Goal: Check status: Check status

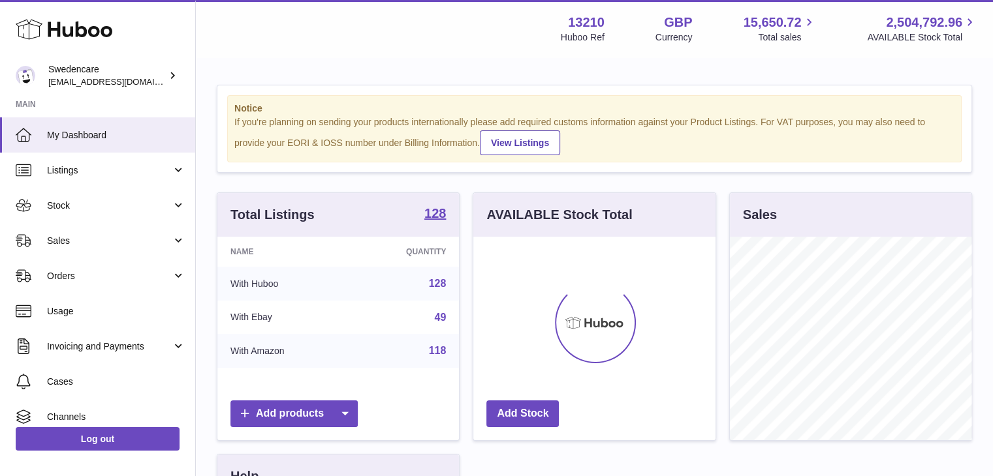
scroll to position [204, 242]
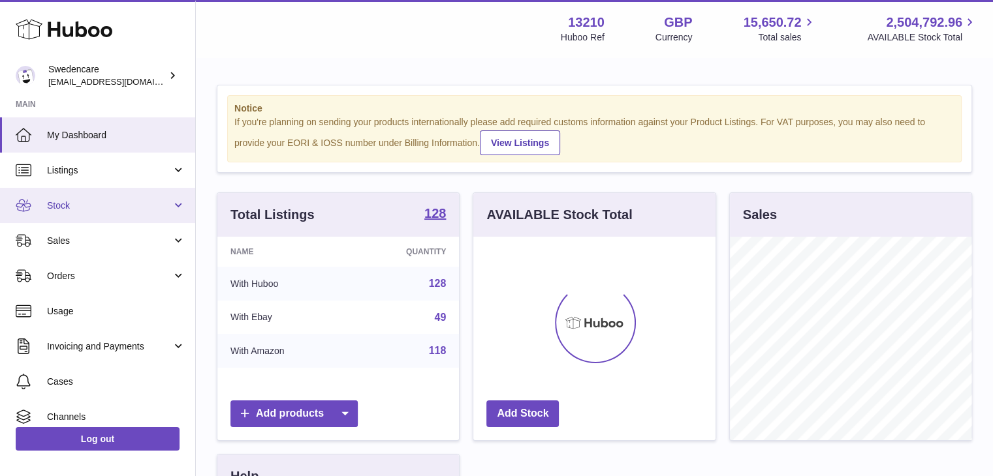
click at [113, 200] on span "Stock" at bounding box center [109, 206] width 125 height 12
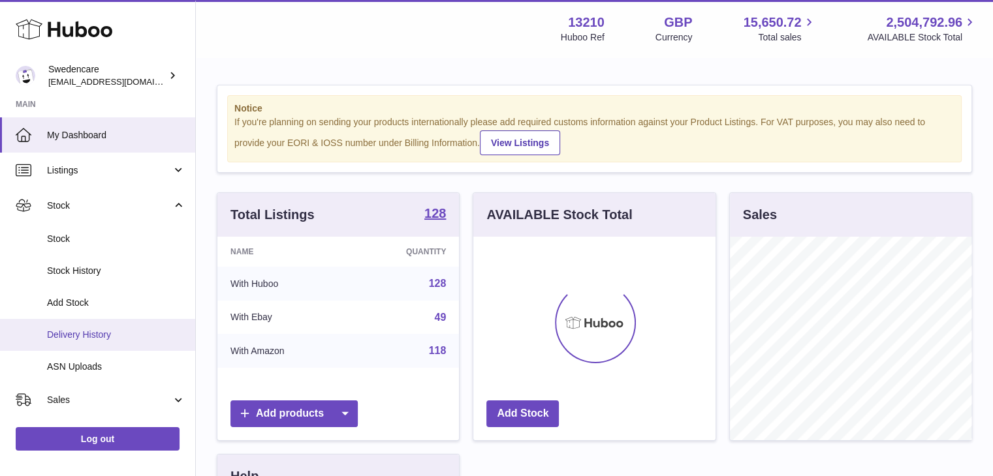
click at [115, 330] on span "Delivery History" at bounding box center [116, 335] width 138 height 12
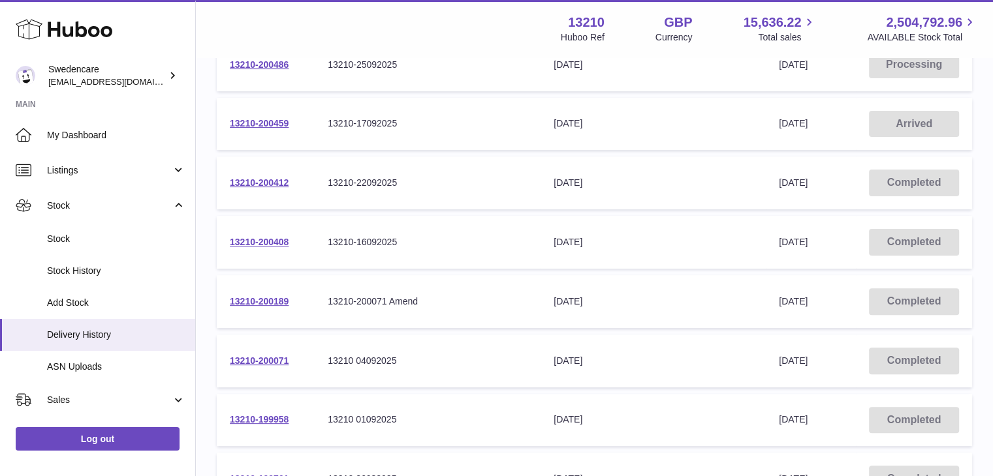
scroll to position [326, 0]
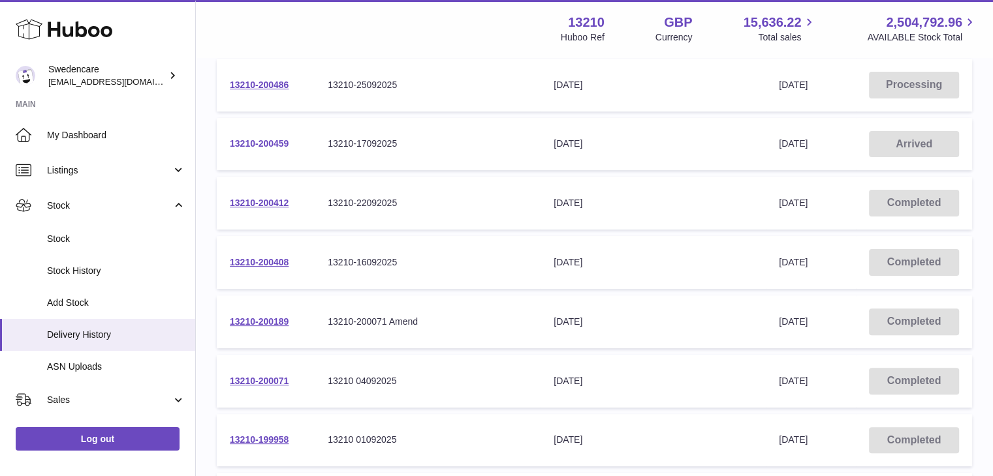
click at [255, 142] on link "13210-200459" at bounding box center [259, 143] width 59 height 10
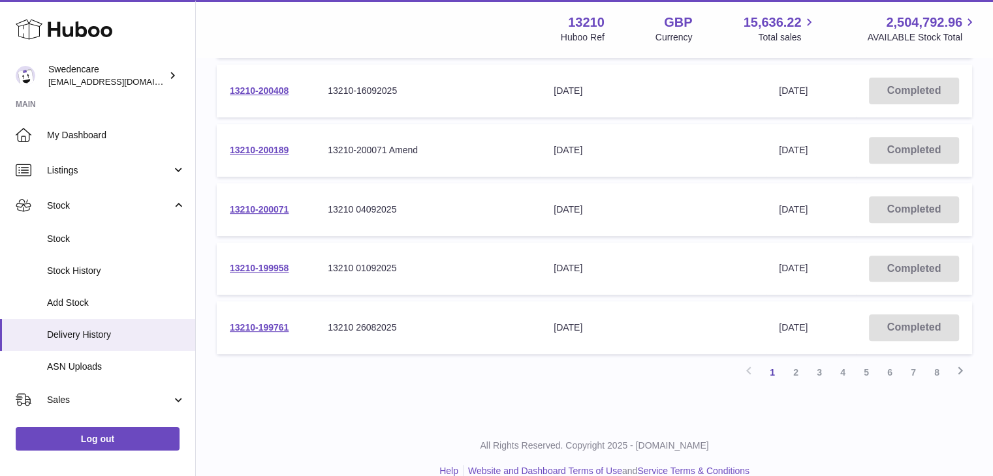
scroll to position [516, 0]
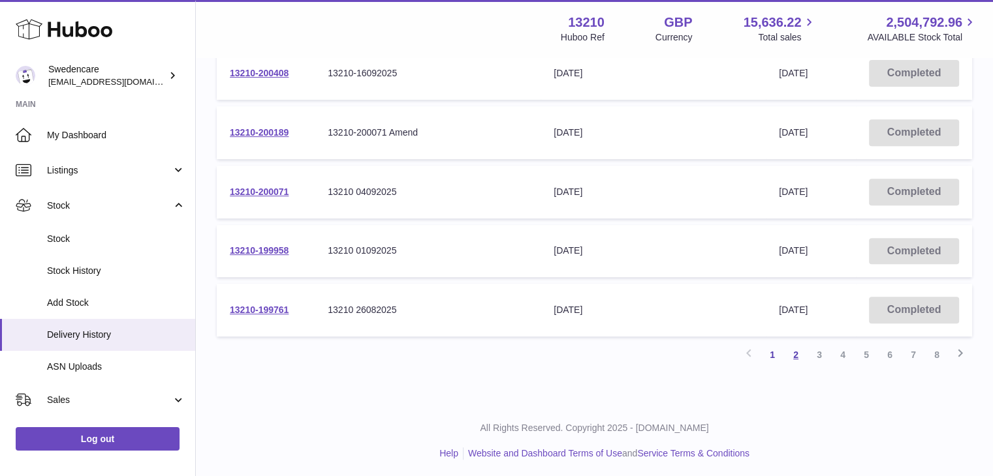
click at [797, 354] on link "2" at bounding box center [795, 354] width 23 height 23
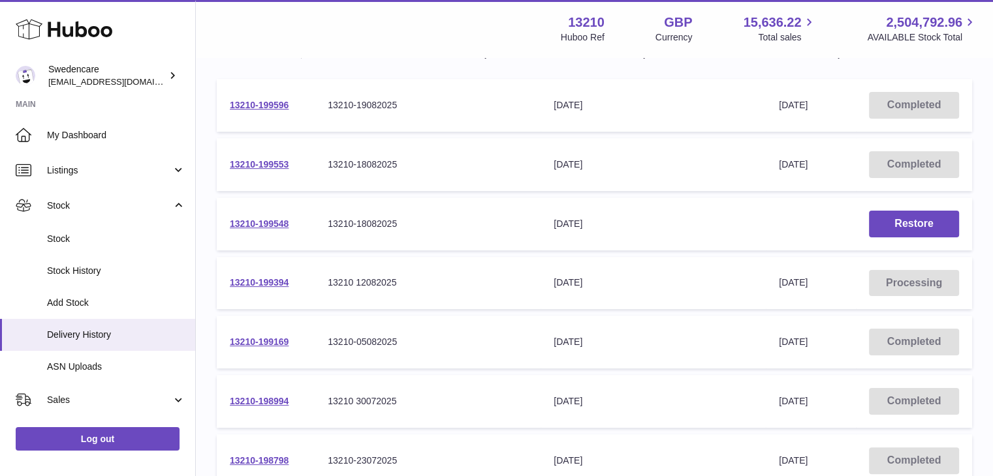
scroll to position [189, 0]
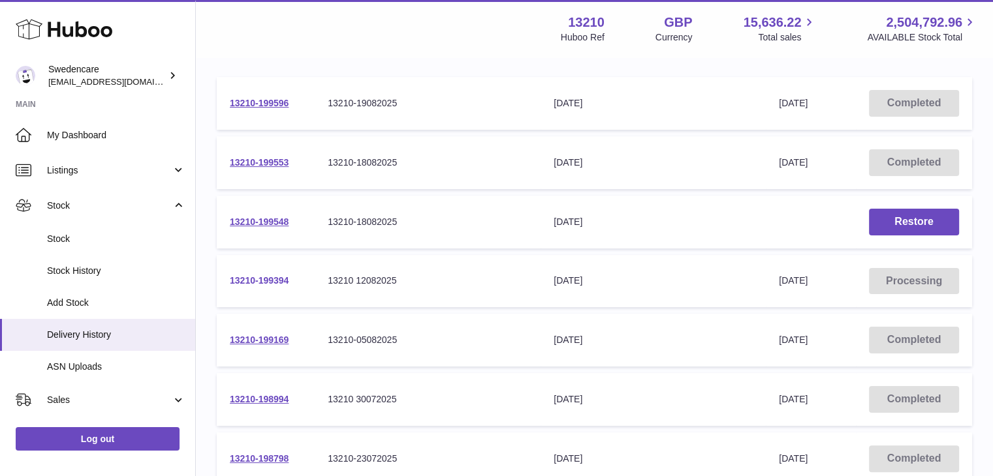
click at [261, 279] on link "13210-199394" at bounding box center [259, 280] width 59 height 10
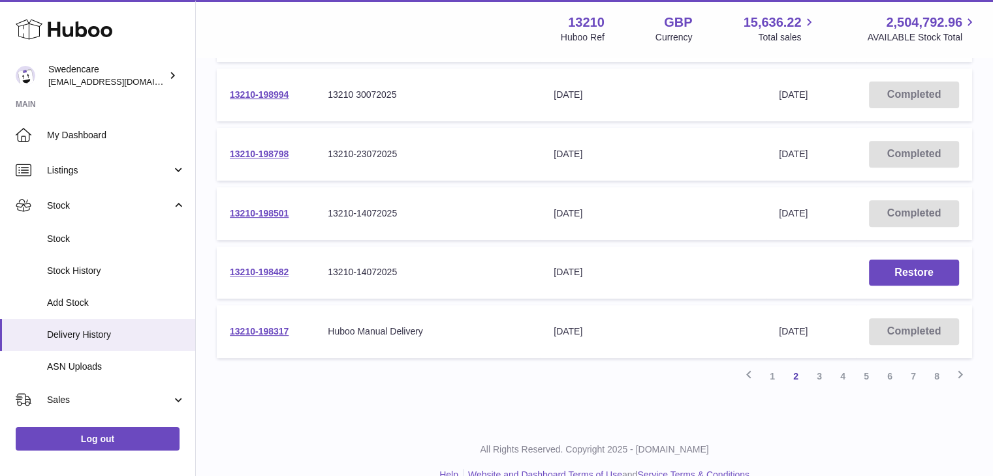
scroll to position [516, 0]
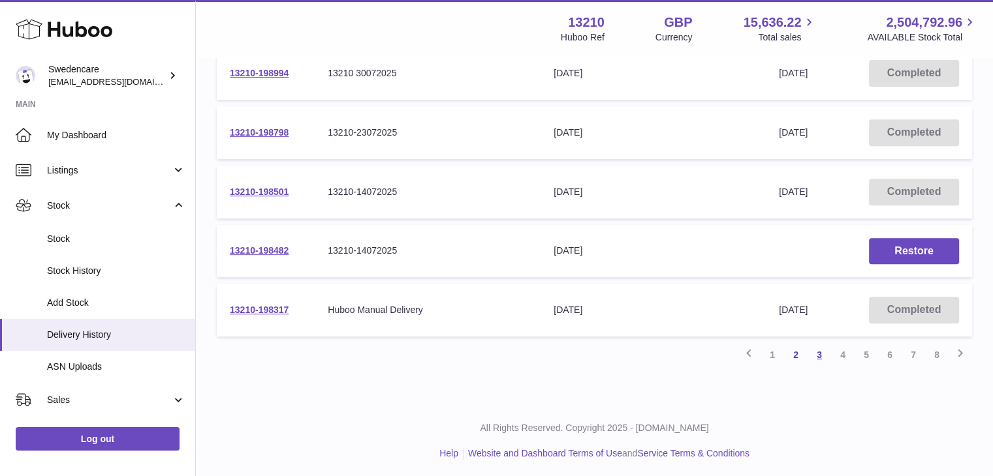
click at [820, 350] on link "3" at bounding box center [818, 354] width 23 height 23
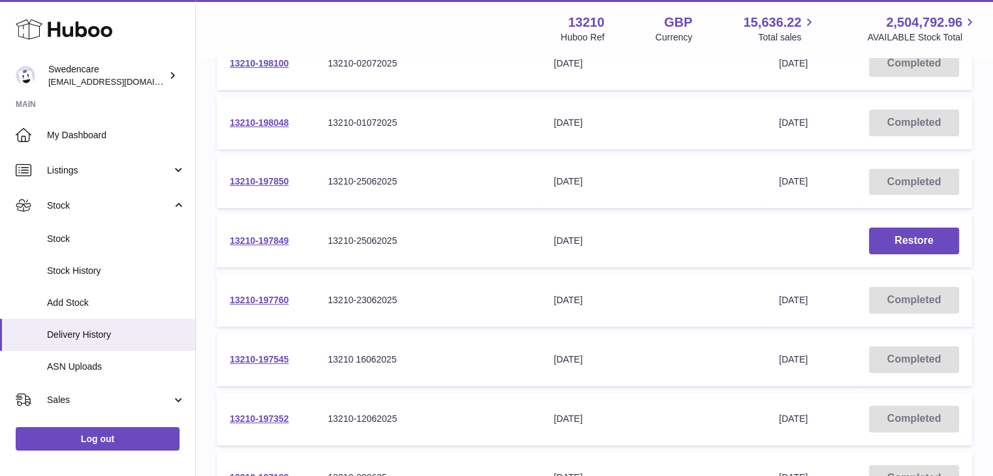
scroll to position [457, 0]
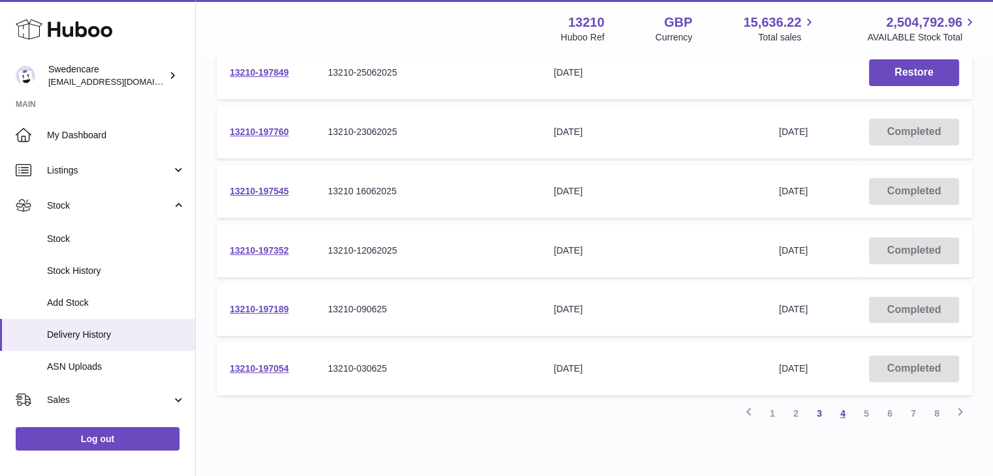
click at [835, 408] on link "4" at bounding box center [842, 413] width 23 height 23
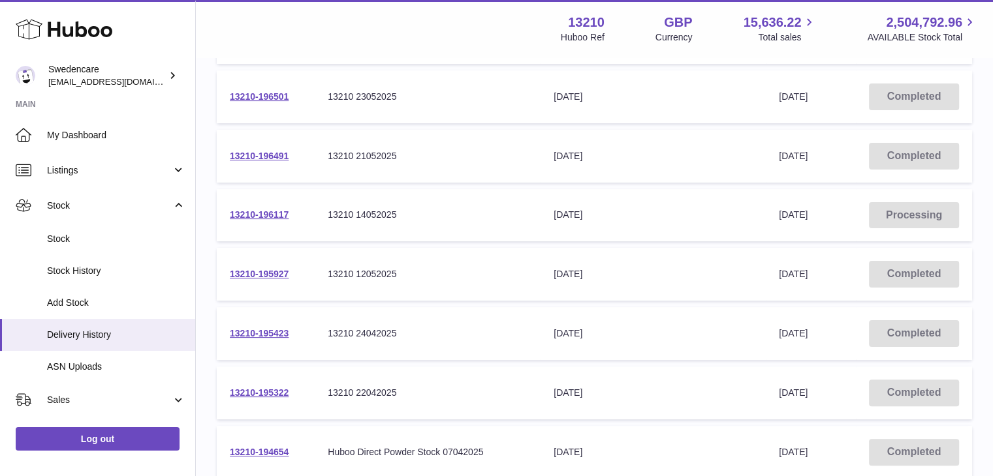
scroll to position [255, 0]
click at [279, 213] on link "13210-196117" at bounding box center [259, 215] width 59 height 10
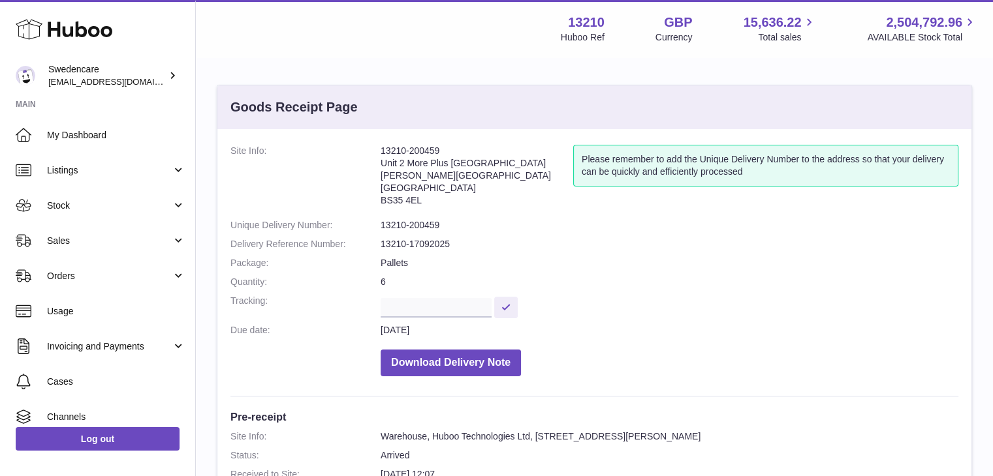
scroll to position [326, 0]
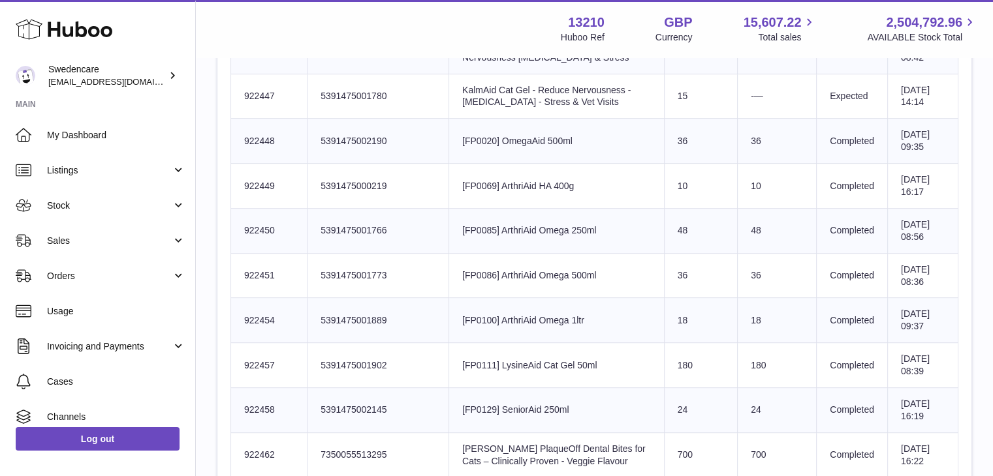
scroll to position [457, 0]
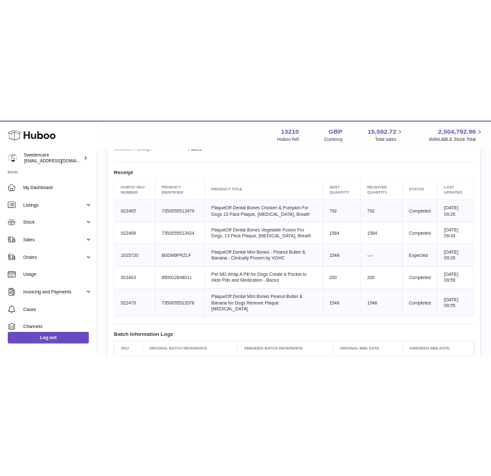
scroll to position [457, 0]
